Goal: Task Accomplishment & Management: Use online tool/utility

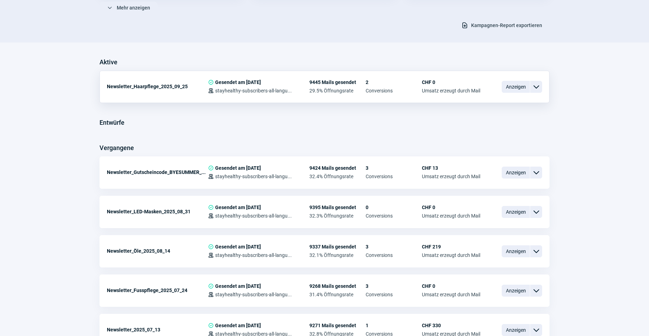
scroll to position [139, 0]
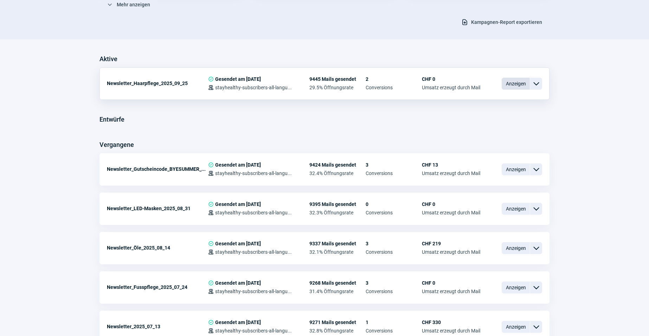
click at [518, 84] on span "Anzeigen" at bounding box center [516, 84] width 28 height 12
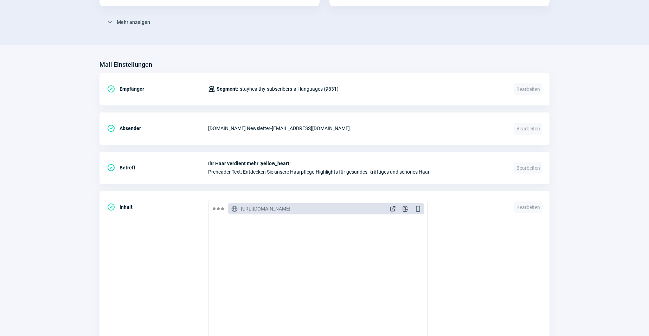
scroll to position [246, 0]
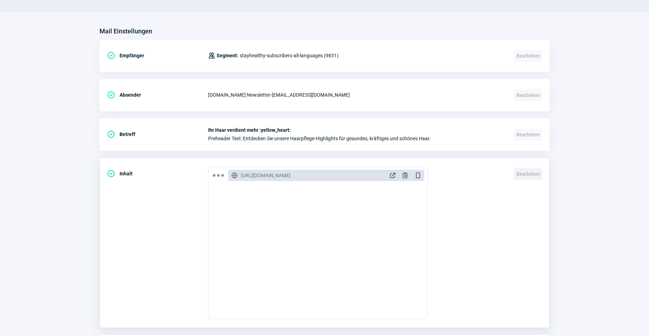
click at [528, 175] on span "Bearbeiten" at bounding box center [528, 174] width 28 height 12
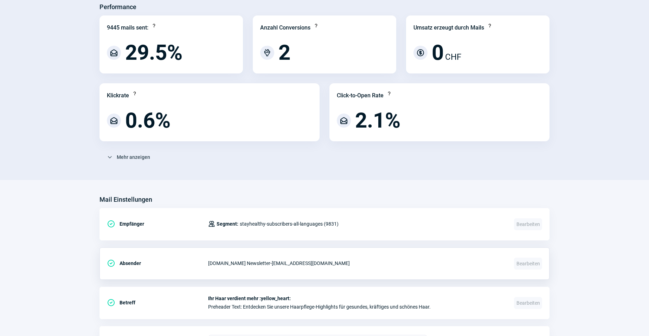
scroll to position [0, 0]
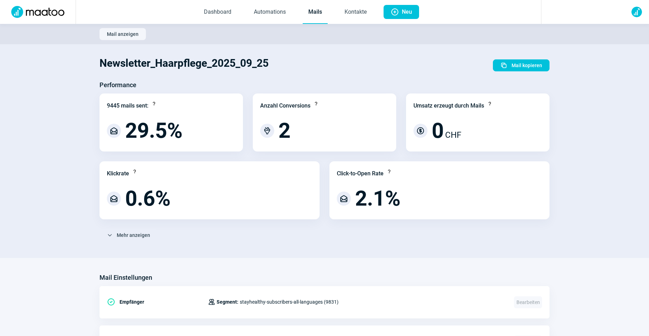
click at [313, 12] on link "Mails" at bounding box center [315, 12] width 25 height 23
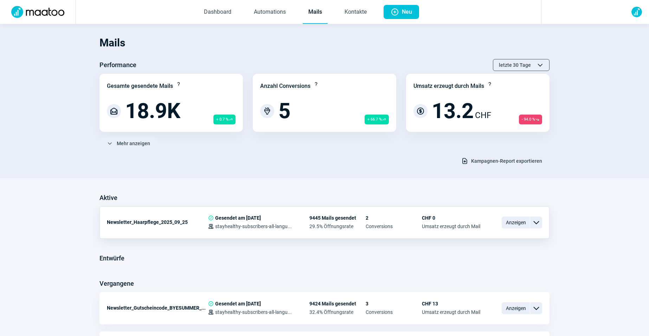
click at [536, 222] on span "ChevronDown icon" at bounding box center [536, 222] width 8 height 8
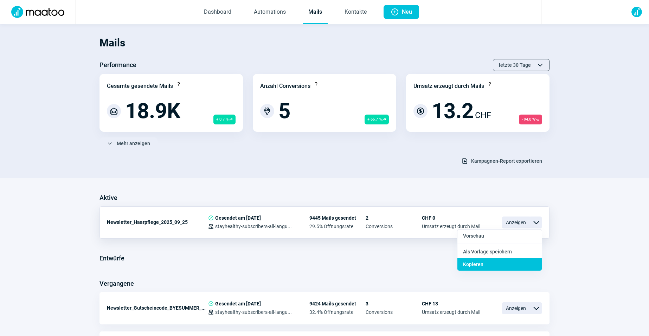
click at [492, 268] on div "Kopieren" at bounding box center [499, 264] width 84 height 13
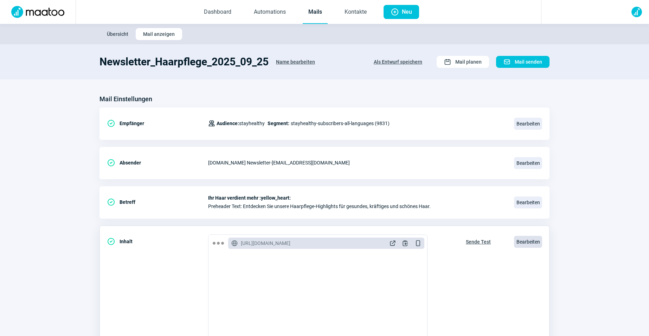
click at [523, 242] on span "Bearbeiten" at bounding box center [528, 242] width 28 height 12
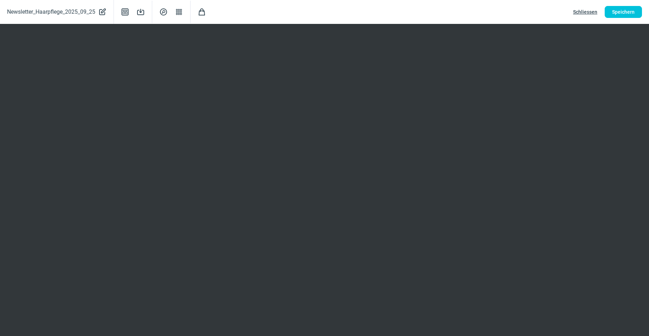
click at [580, 14] on span "Schliessen" at bounding box center [585, 11] width 24 height 11
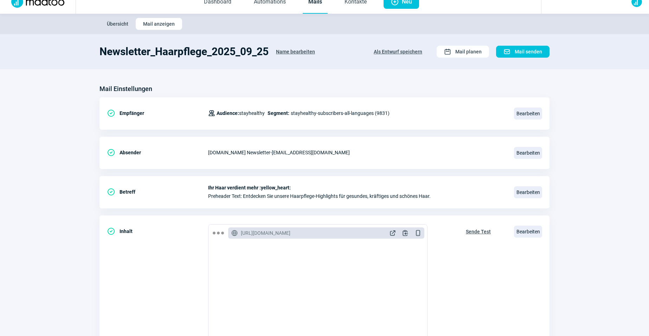
scroll to position [13, 0]
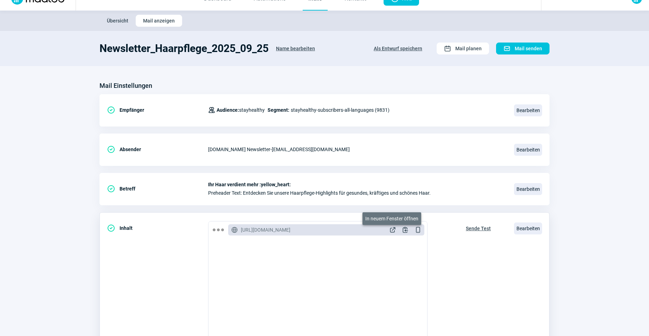
click at [395, 229] on span "ExternalLink icon" at bounding box center [392, 229] width 7 height 7
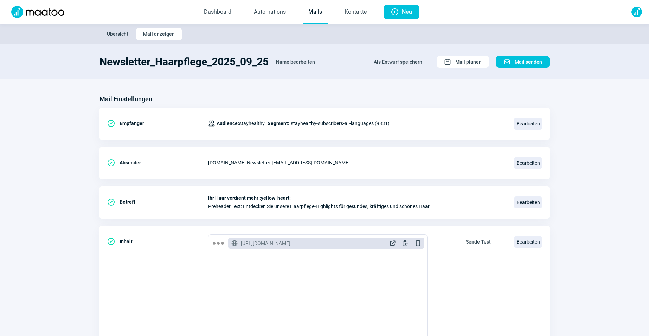
click at [316, 10] on link "Mails" at bounding box center [315, 12] width 25 height 23
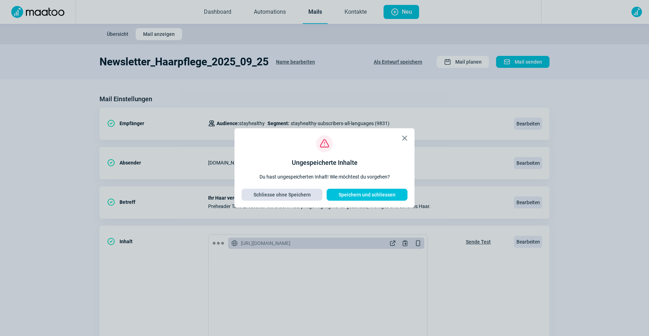
click at [294, 195] on span "Schliesse ohne Speichern" at bounding box center [281, 194] width 57 height 11
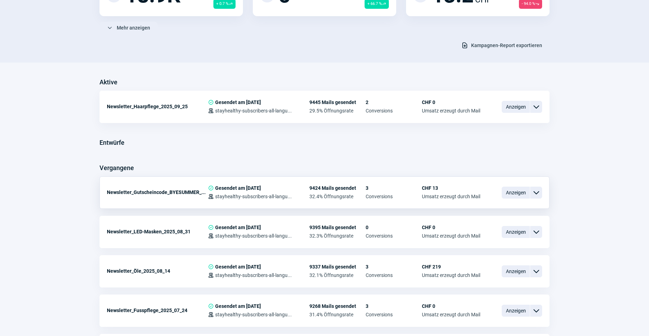
scroll to position [133, 0]
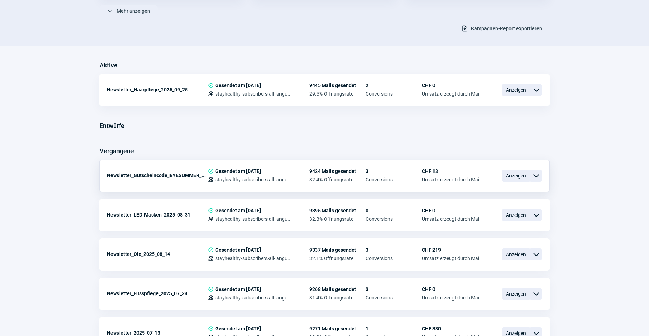
click at [537, 177] on span "ChevronDown icon" at bounding box center [536, 176] width 8 height 8
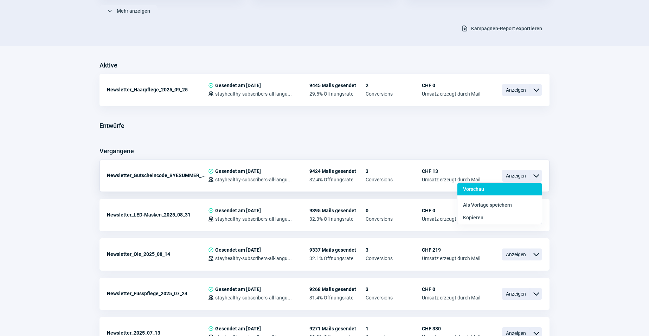
click at [517, 189] on div "Vorschau" at bounding box center [499, 189] width 84 height 13
